Goal: Transaction & Acquisition: Purchase product/service

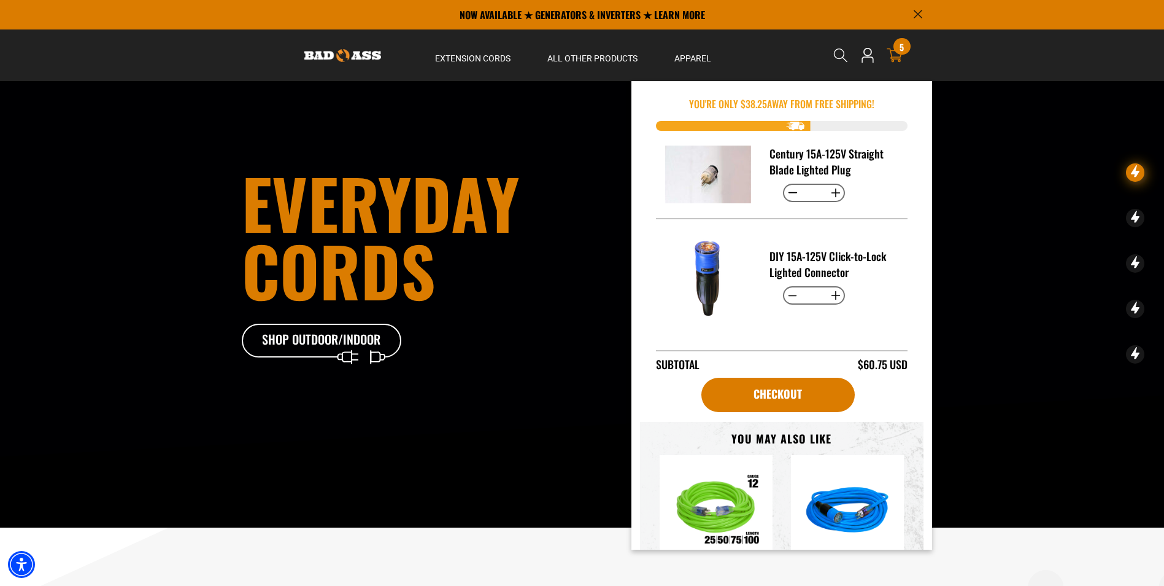
click at [891, 50] on icon at bounding box center [895, 55] width 16 height 14
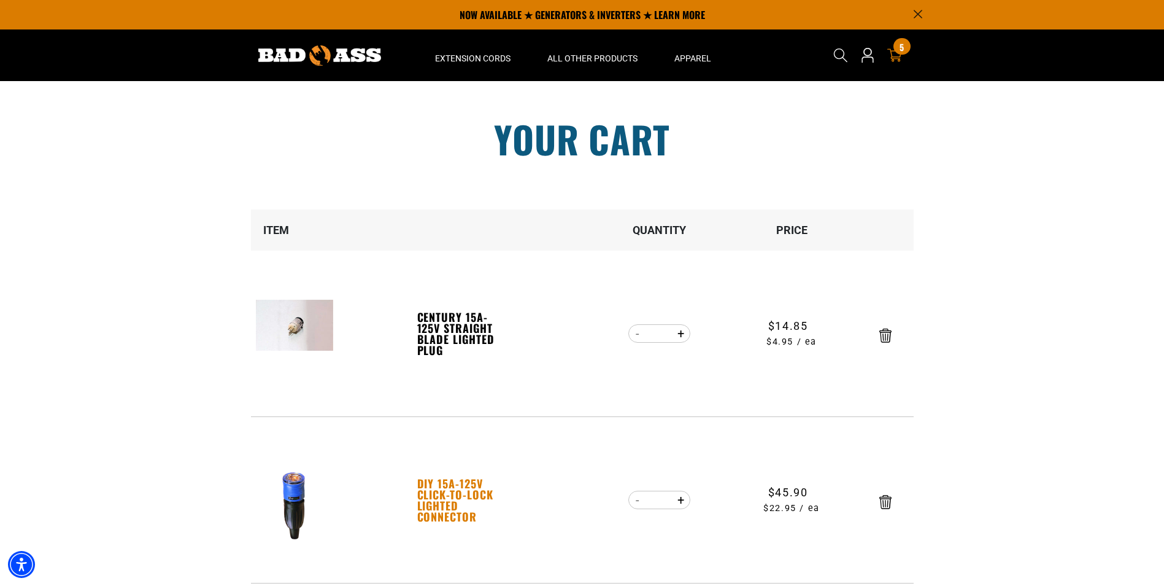
click at [443, 493] on link "DIY 15A-125V Click-to-Lock Lighted Connector" at bounding box center [459, 500] width 85 height 44
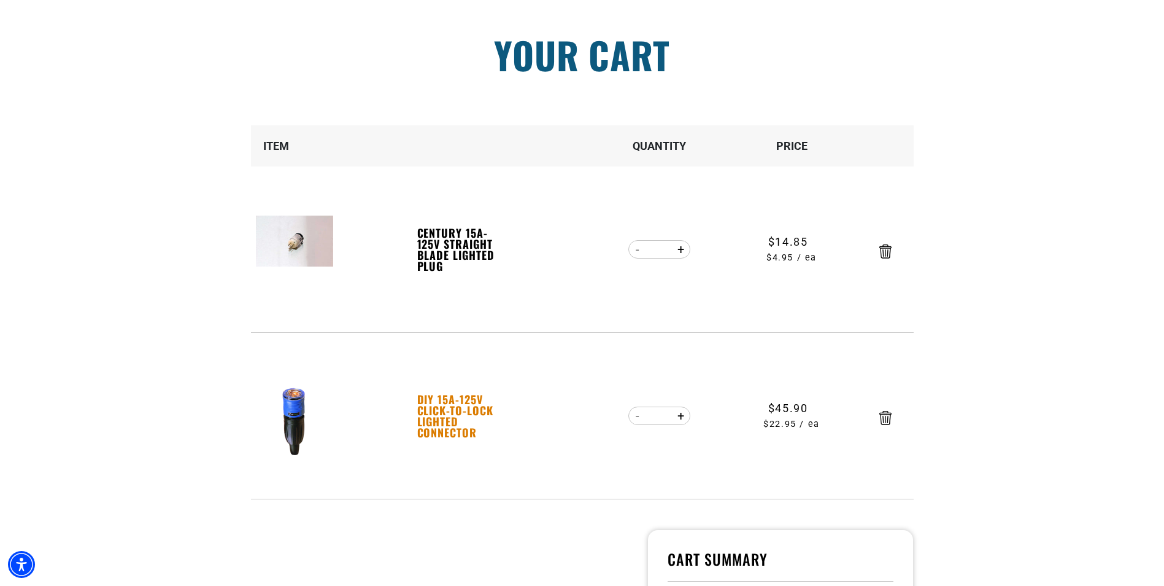
scroll to position [123, 0]
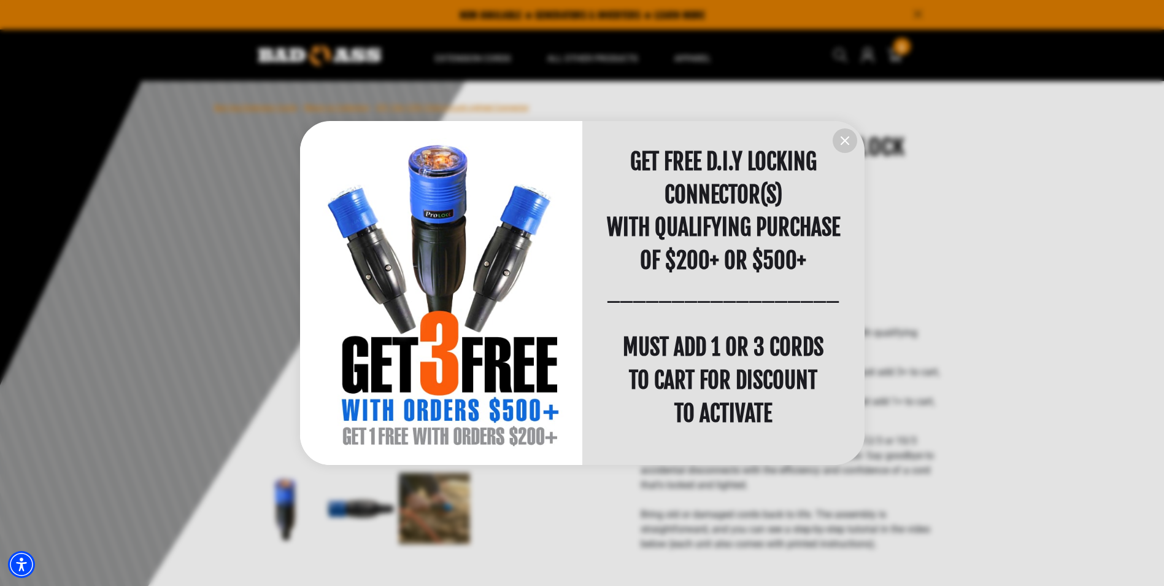
click at [843, 143] on icon "information" at bounding box center [844, 140] width 7 height 7
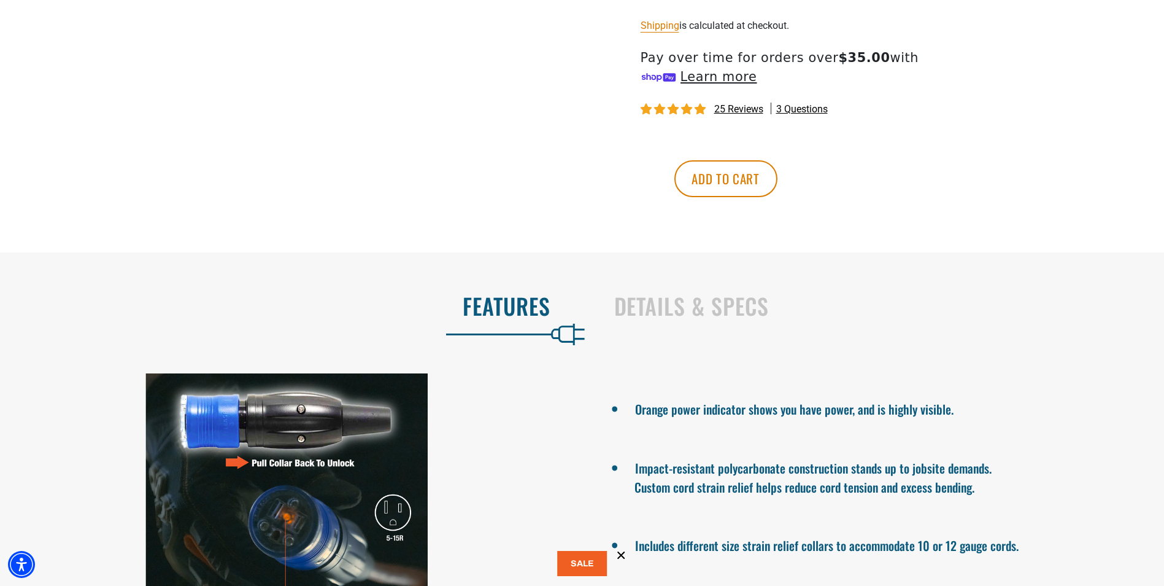
scroll to position [737, 0]
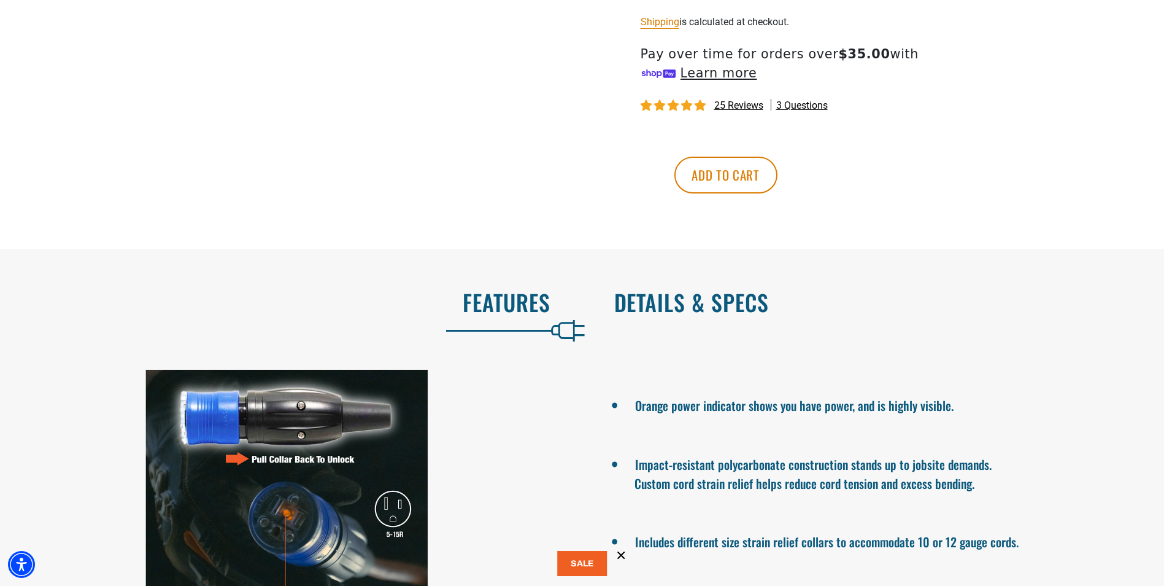
click at [707, 292] on h2 "Details & Specs" at bounding box center [876, 302] width 525 height 26
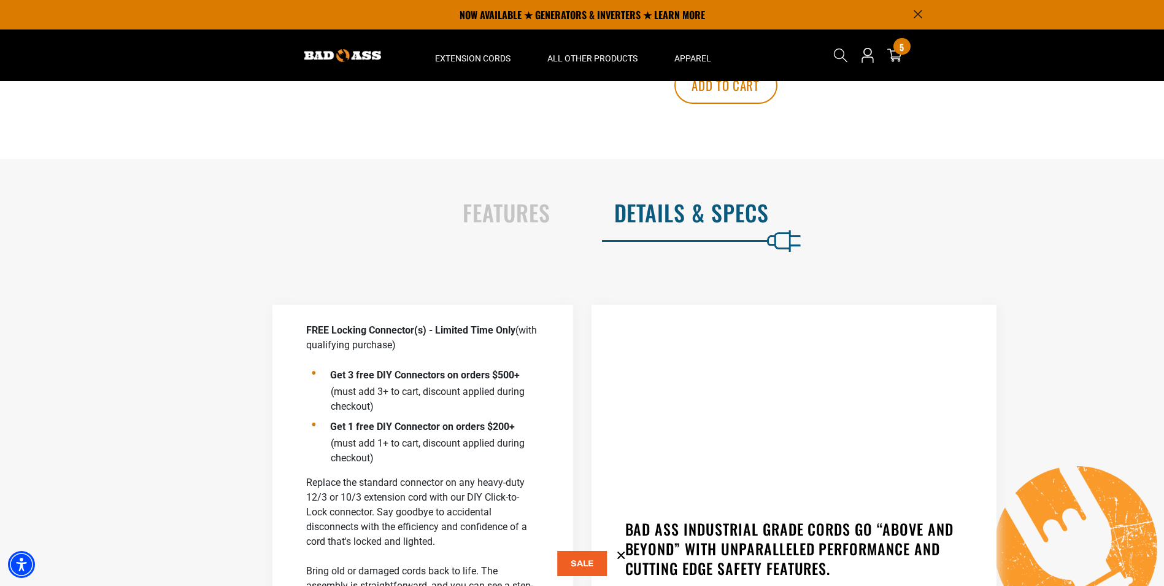
scroll to position [798, 0]
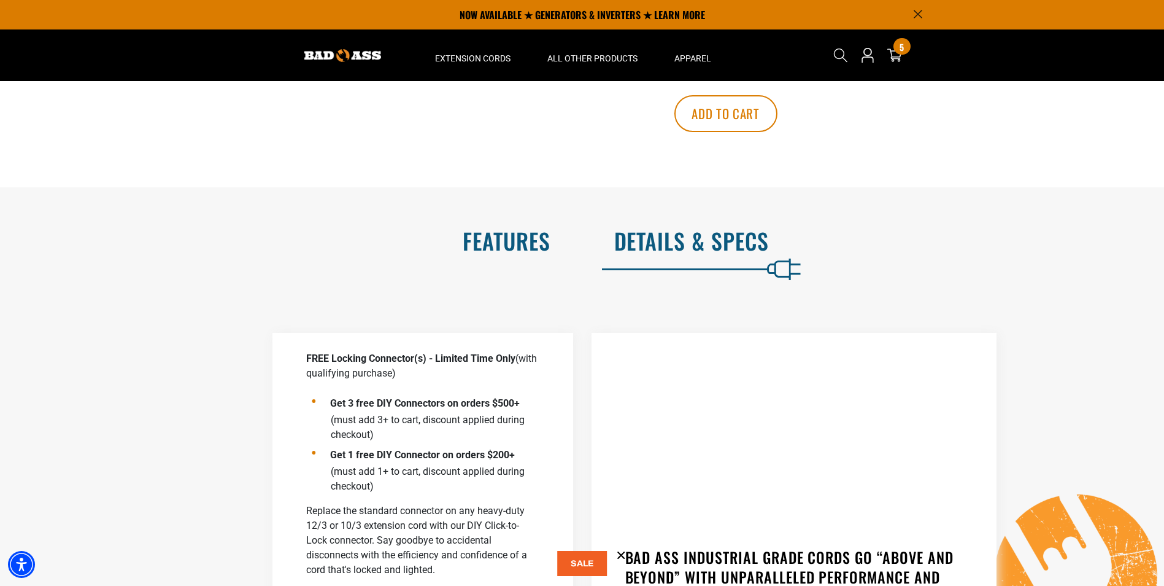
click at [492, 231] on h2 "Features" at bounding box center [288, 241] width 525 height 26
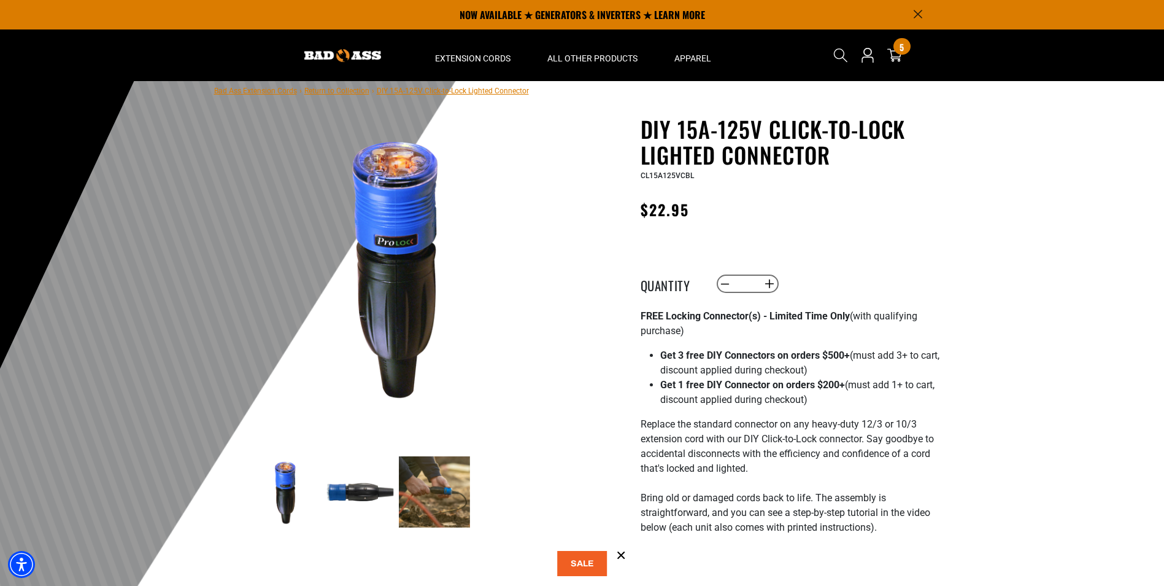
scroll to position [0, 0]
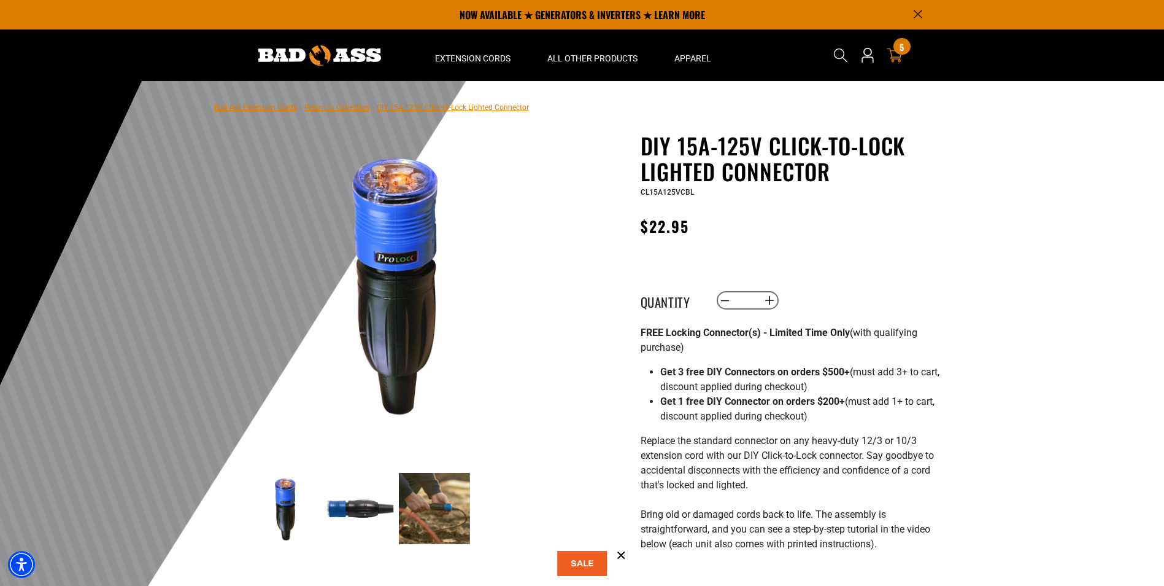
click at [899, 48] on div "5 5 items" at bounding box center [902, 46] width 17 height 17
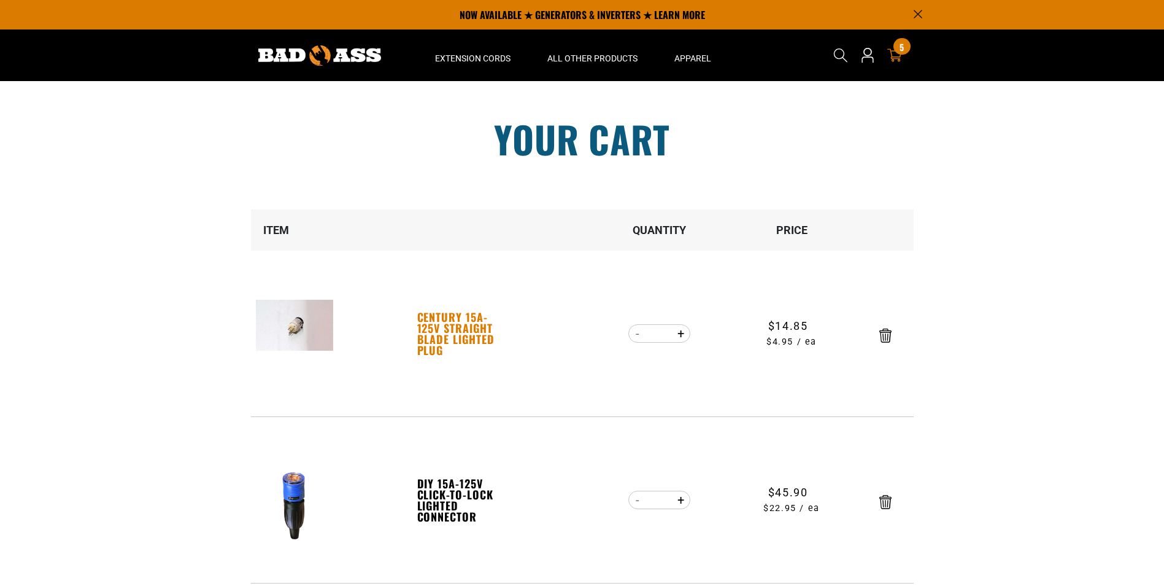
click at [447, 328] on link "Century 15A-125V Straight Blade Lighted Plug" at bounding box center [459, 333] width 85 height 44
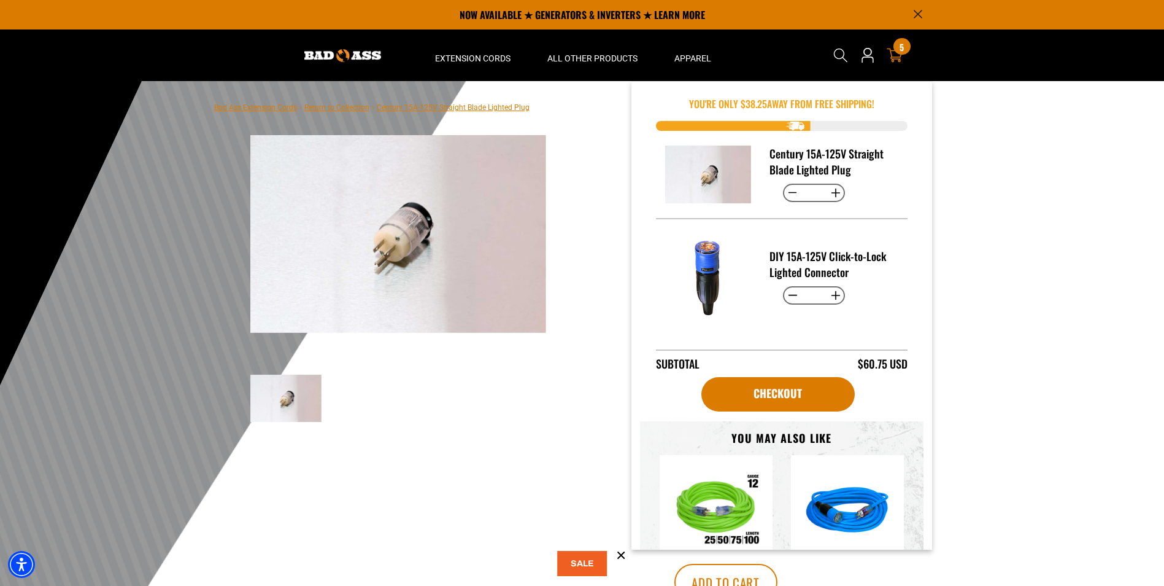
click at [900, 50] on span "5" at bounding box center [902, 46] width 4 height 9
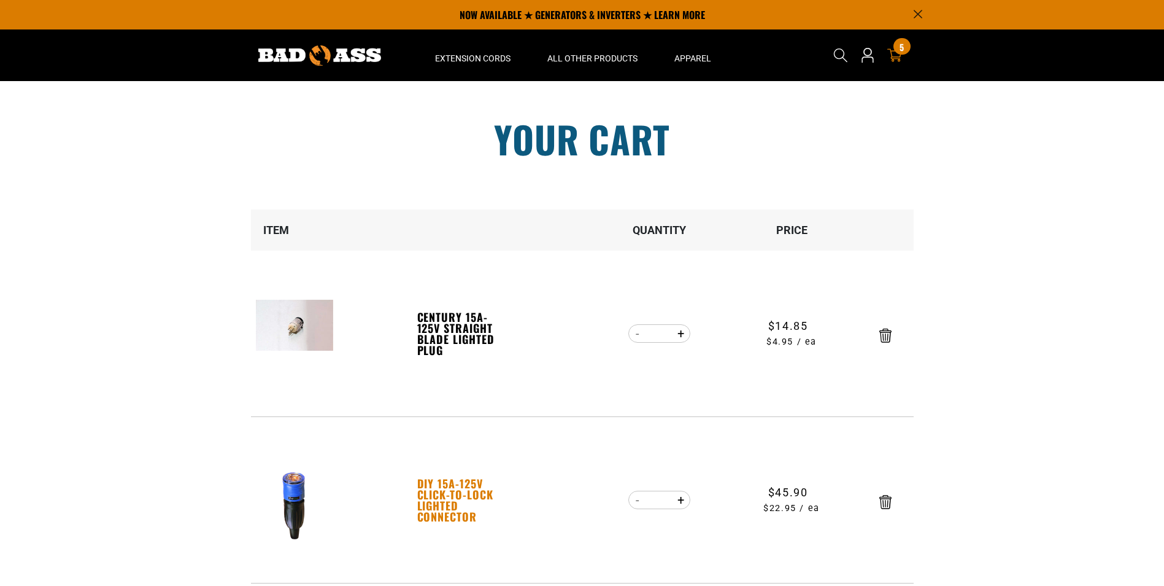
click at [439, 490] on link "DIY 15A-125V Click-to-Lock Lighted Connector" at bounding box center [459, 500] width 85 height 44
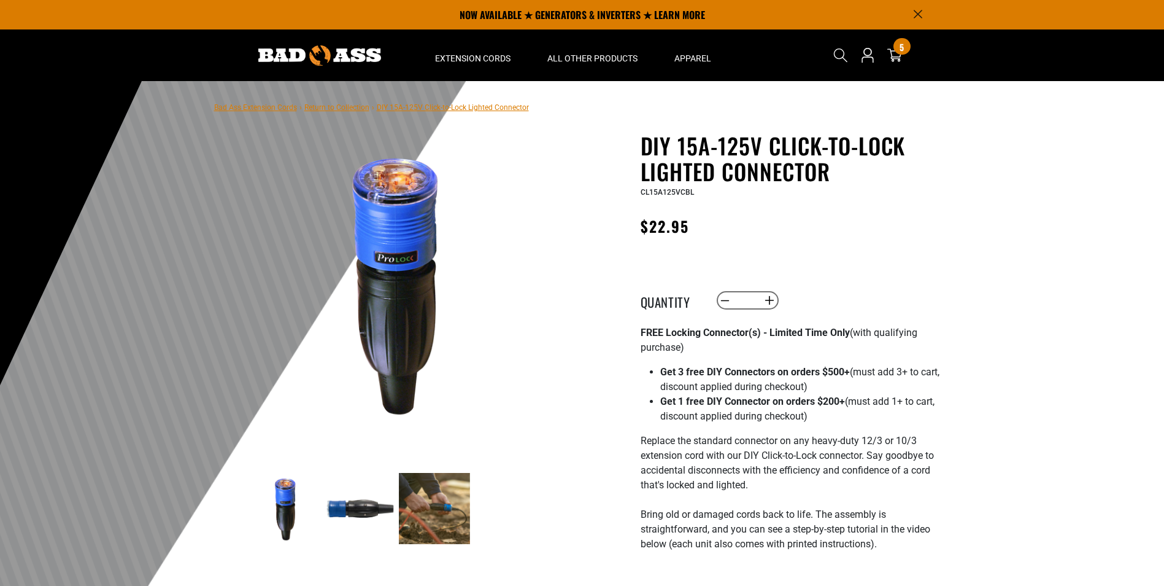
click at [360, 505] on img at bounding box center [360, 508] width 71 height 71
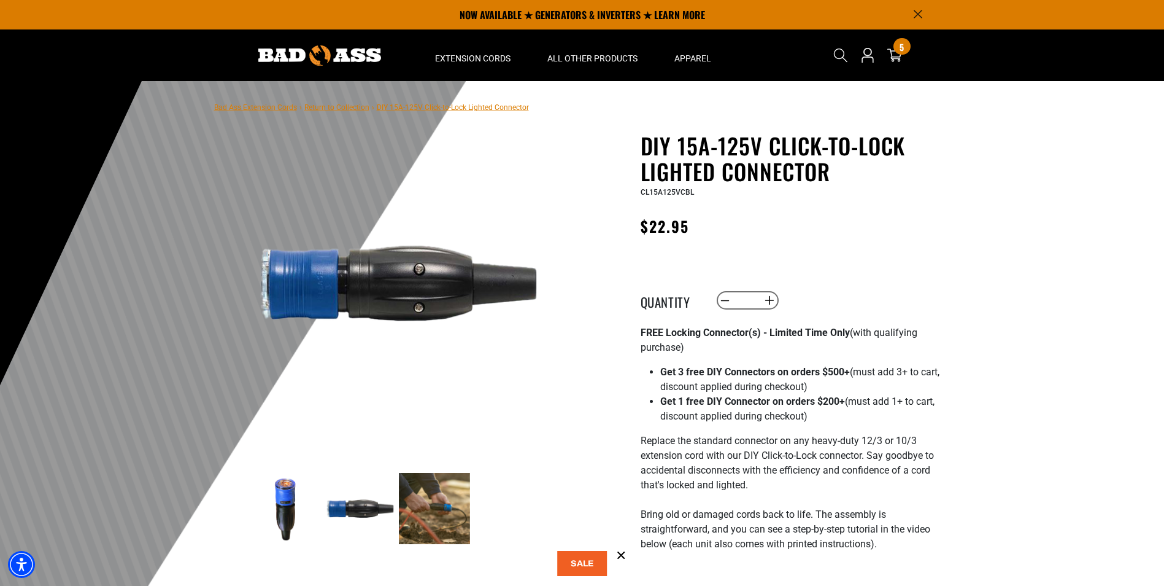
click at [411, 508] on img at bounding box center [434, 508] width 71 height 71
